Goal: Task Accomplishment & Management: Complete application form

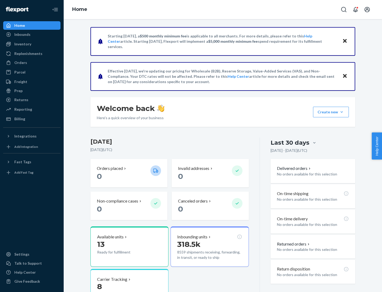
click at [342, 112] on button "Create new Create new inbound Create new order Create new product" at bounding box center [331, 112] width 36 height 11
click at [32, 35] on div "Inbounds" at bounding box center [32, 34] width 56 height 7
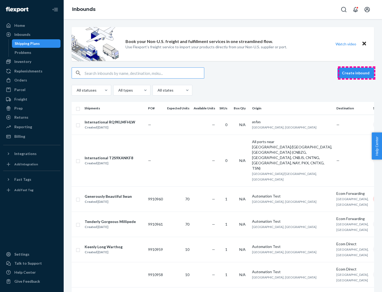
click at [357, 73] on button "Create inbound" at bounding box center [356, 73] width 37 height 11
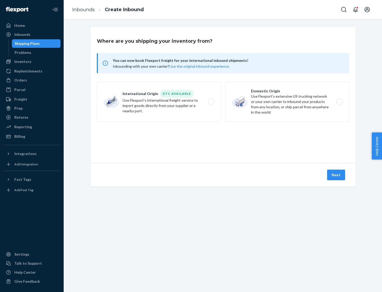
click at [288, 102] on label "Domestic Origin Use Flexport’s extensive US trucking network or your own carrie…" at bounding box center [288, 102] width 124 height 40
click at [340, 102] on input "Domestic Origin Use Flexport’s extensive US trucking network or your own carrie…" at bounding box center [341, 101] width 3 height 3
radio input "true"
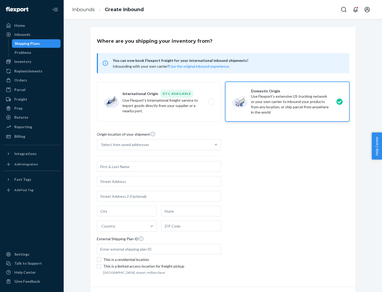
click at [124, 145] on div "Select from saved addresses" at bounding box center [125, 144] width 48 height 5
click at [102, 145] on input "Select from saved addresses" at bounding box center [101, 144] width 1 height 5
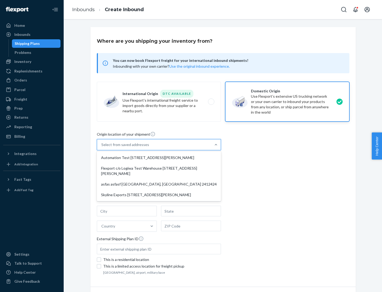
scroll to position [2, 0]
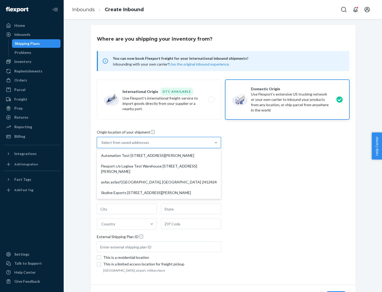
click at [159, 156] on div "Automation Test [STREET_ADDRESS][PERSON_NAME]" at bounding box center [159, 155] width 122 height 11
click at [102, 145] on input "option Automation Test [STREET_ADDRESS][PERSON_NAME] focused, 1 of 4. 4 results…" at bounding box center [101, 142] width 1 height 5
type input "Automation Test"
type input "[STREET_ADDRESS][PERSON_NAME]"
type input "9th Floor"
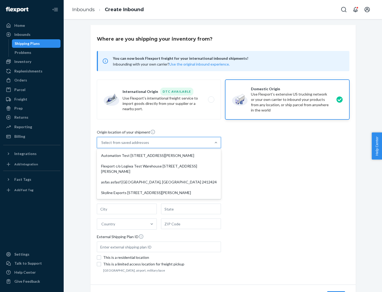
type input "[GEOGRAPHIC_DATA]"
type input "CA"
type input "94104"
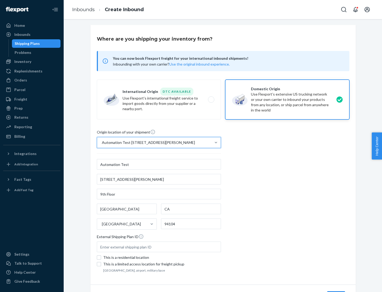
scroll to position [31, 0]
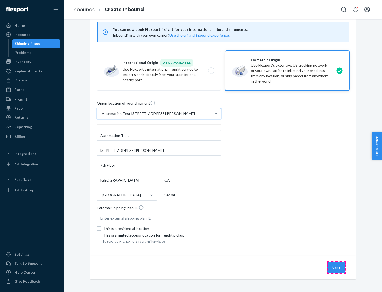
click at [337, 268] on button "Next" at bounding box center [337, 267] width 18 height 11
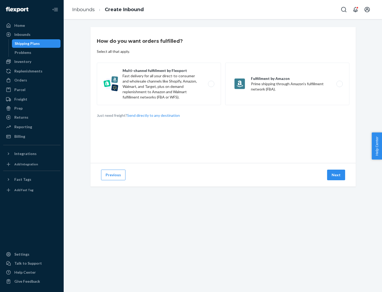
click at [159, 84] on label "Multi-channel fulfillment by Flexport Fast delivery for all your direct-to-cons…" at bounding box center [159, 84] width 124 height 42
click at [211, 84] on input "Multi-channel fulfillment by Flexport Fast delivery for all your direct-to-cons…" at bounding box center [212, 83] width 3 height 3
radio input "true"
click at [337, 175] on button "Next" at bounding box center [337, 175] width 18 height 11
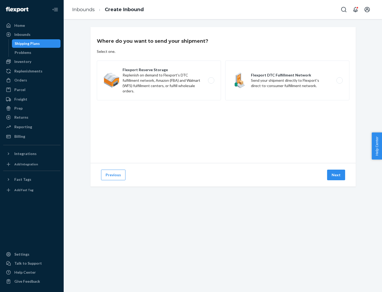
click at [288, 80] on label "Flexport DTC Fulfillment Network Send your shipment directly to Flexport's dire…" at bounding box center [288, 81] width 124 height 40
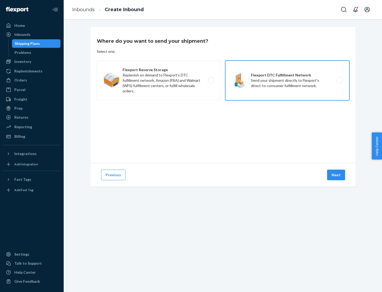
click at [340, 80] on input "Flexport DTC Fulfillment Network Send your shipment directly to Flexport's dire…" at bounding box center [341, 80] width 3 height 3
radio input "true"
click at [337, 175] on button "Next" at bounding box center [337, 175] width 18 height 11
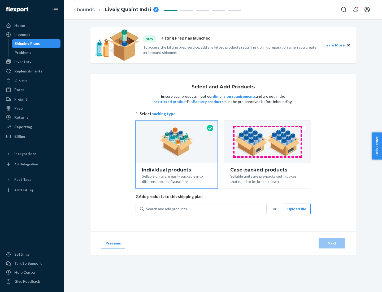
click at [268, 142] on img at bounding box center [268, 141] width 66 height 29
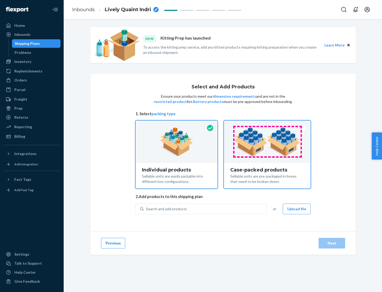
click at [268, 124] on input "Case-packed products Sellable units are pre-packaged in boxes that need to be b…" at bounding box center [267, 122] width 3 height 3
radio input "true"
radio input "false"
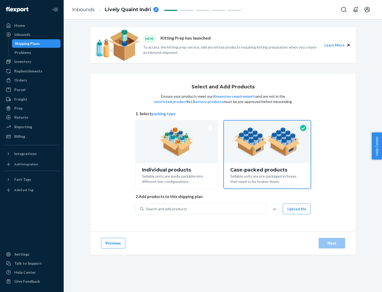
click at [206, 209] on div "Search and add products" at bounding box center [205, 209] width 123 height 10
click at [147, 209] on input "Search and add products" at bounding box center [146, 208] width 1 height 5
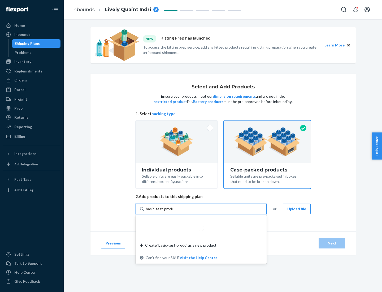
type input "basic-test-product-1"
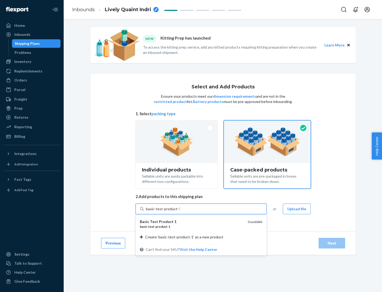
click at [192, 227] on div "basic - test - product - 1" at bounding box center [192, 226] width 104 height 5
click at [180, 212] on input "basic-test-product-1" at bounding box center [163, 208] width 34 height 5
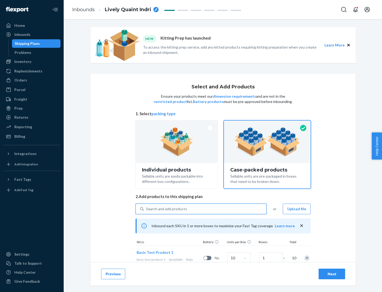
scroll to position [19, 0]
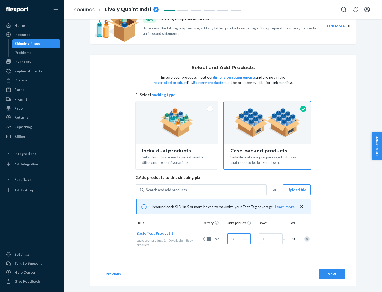
type input "10"
type input "7"
click at [332, 274] on div "Next" at bounding box center [333, 273] width 18 height 5
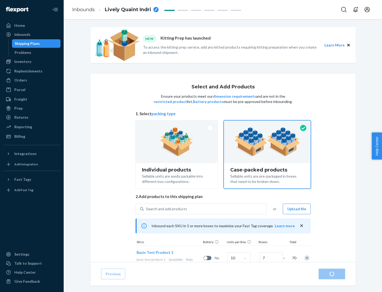
radio input "true"
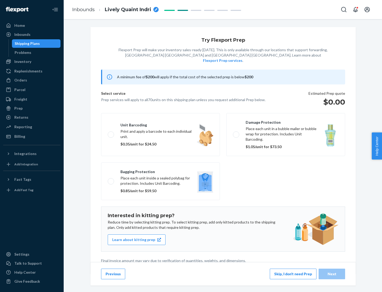
scroll to position [1, 0]
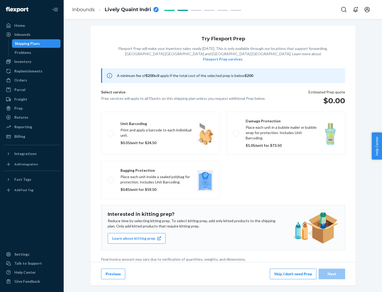
click at [161, 169] on label "Bagging protection Place each unit inside a sealed polybag for protection. Incl…" at bounding box center [160, 180] width 119 height 38
click at [111, 178] on input "Bagging protection Place each unit inside a sealed polybag for protection. Incl…" at bounding box center [109, 179] width 3 height 3
checkbox input "true"
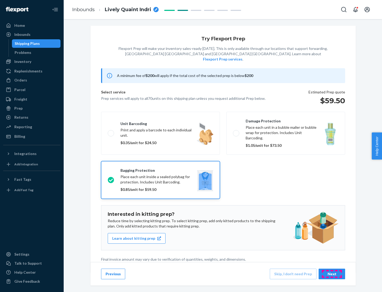
click at [332, 274] on div "Next" at bounding box center [333, 273] width 18 height 5
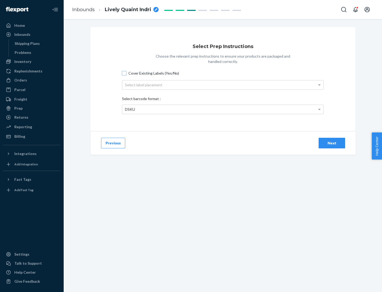
click at [124, 73] on input "Cover Existing Labels (Yes/No)" at bounding box center [124, 73] width 4 height 4
checkbox input "true"
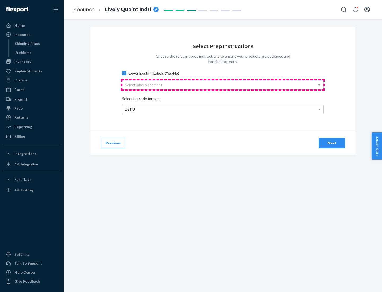
click at [223, 85] on div "Select label placement" at bounding box center [222, 84] width 201 height 9
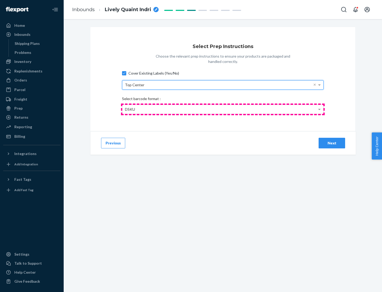
click at [223, 109] on div "DSKU" at bounding box center [222, 109] width 201 height 9
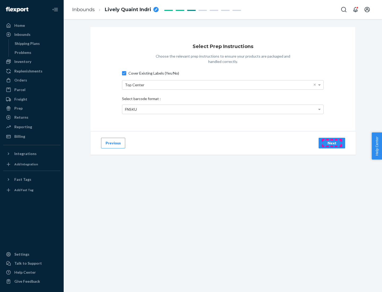
click at [332, 143] on div "Next" at bounding box center [333, 143] width 18 height 5
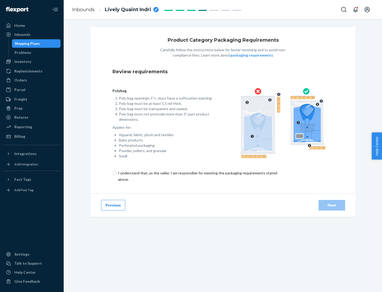
click at [197, 176] on input "checkbox" at bounding box center [201, 176] width 177 height 13
checkbox input "true"
click at [332, 205] on div "Next" at bounding box center [333, 205] width 18 height 5
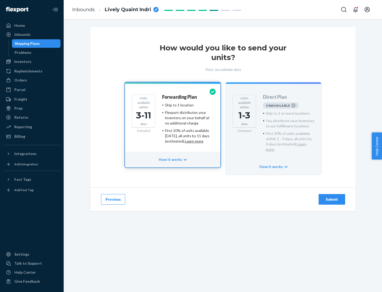
click at [180, 97] on h4 "Forwarding Plan" at bounding box center [179, 97] width 35 height 5
click at [332, 197] on div "Submit" at bounding box center [333, 199] width 18 height 5
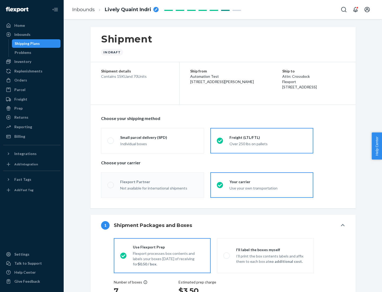
radio input "true"
radio input "false"
radio input "true"
radio input "false"
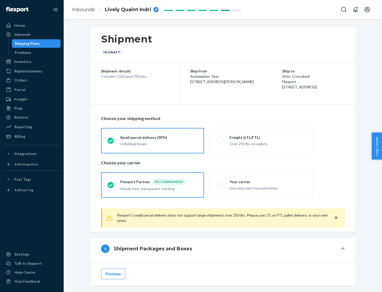
click at [159, 144] on div "Individual boxes" at bounding box center [159, 143] width 78 height 5
click at [111, 142] on input "Small parcel delivery (SPD) Individual boxes" at bounding box center [109, 140] width 3 height 3
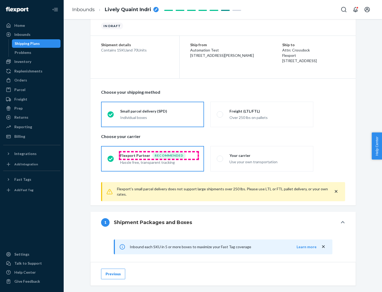
click at [159, 155] on div "Recommended" at bounding box center [168, 155] width 33 height 6
click at [111, 157] on input "Flexport Partner Recommended Hassle free, transparent tracking" at bounding box center [109, 158] width 3 height 3
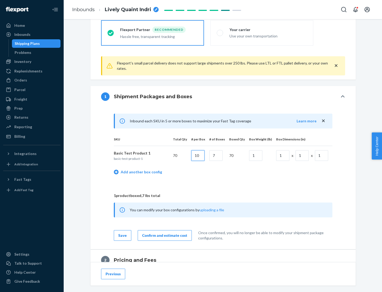
type input "10"
type input "7"
type input "1"
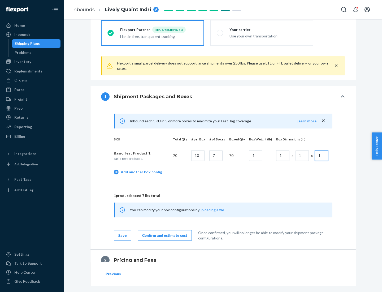
scroll to position [232, 0]
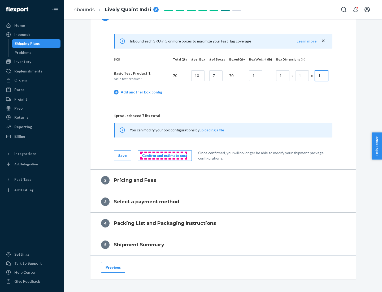
type input "1"
click at [164, 155] on div "Confirm and estimate cost" at bounding box center [164, 155] width 45 height 5
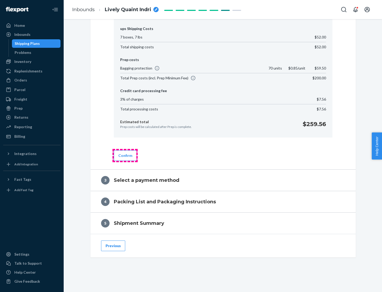
click at [125, 155] on button "Confirm" at bounding box center [125, 155] width 23 height 11
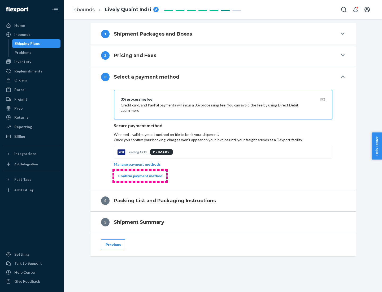
click at [140, 176] on div "Confirm payment method" at bounding box center [140, 175] width 44 height 5
